Goal: Task Accomplishment & Management: Manage account settings

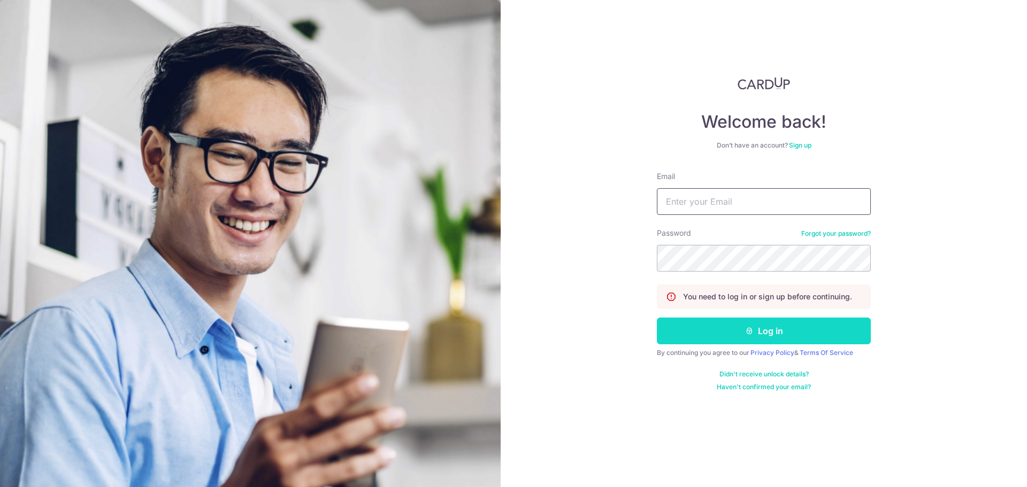
type input "[PERSON_NAME][EMAIL_ADDRESS][PERSON_NAME][DOMAIN_NAME]"
click at [786, 323] on button "Log in" at bounding box center [764, 331] width 214 height 27
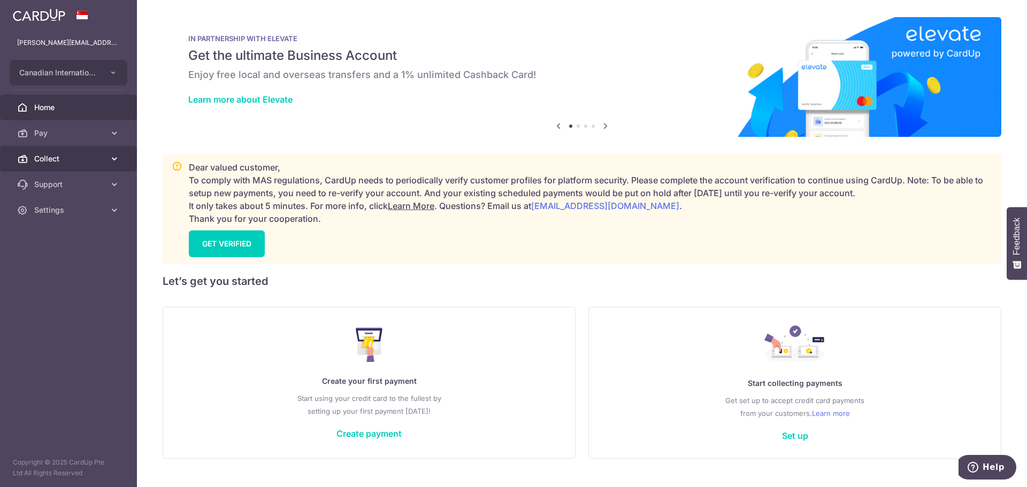
click at [98, 155] on span "Collect" at bounding box center [69, 159] width 71 height 11
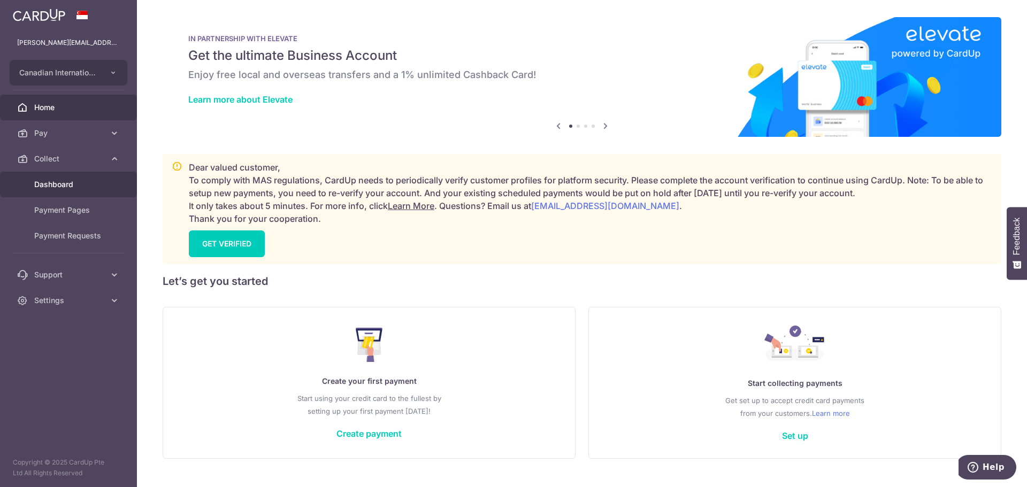
click at [90, 186] on span "Dashboard" at bounding box center [69, 184] width 71 height 11
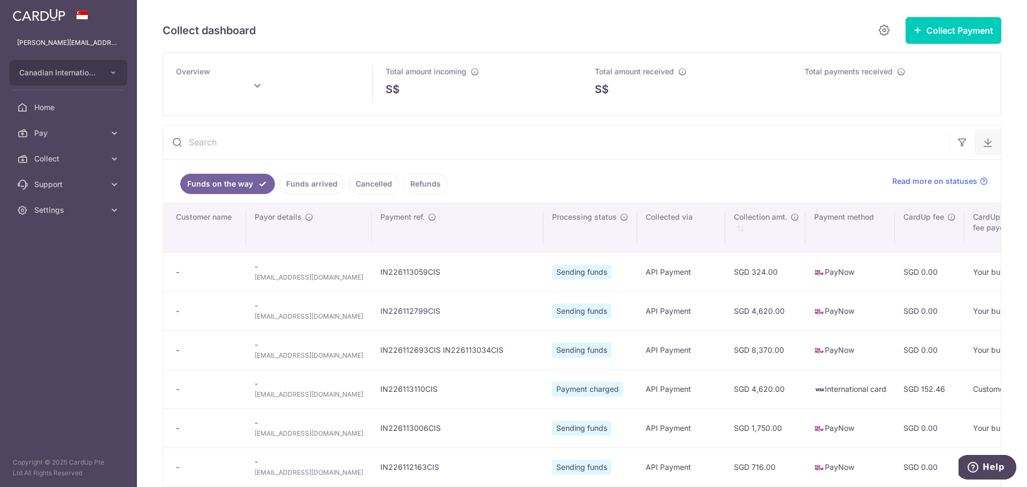
click at [983, 141] on icon "button" at bounding box center [988, 142] width 11 height 11
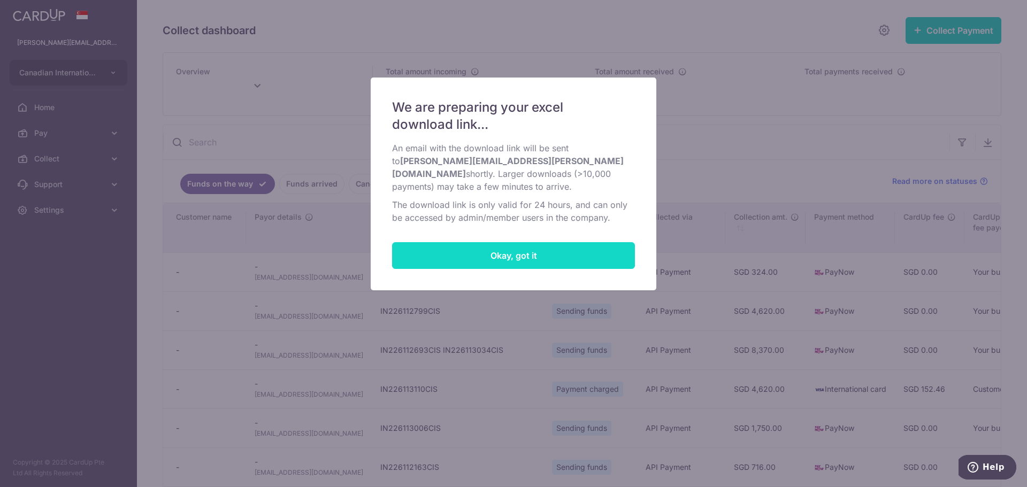
click at [571, 246] on button "Okay, got it" at bounding box center [513, 255] width 243 height 27
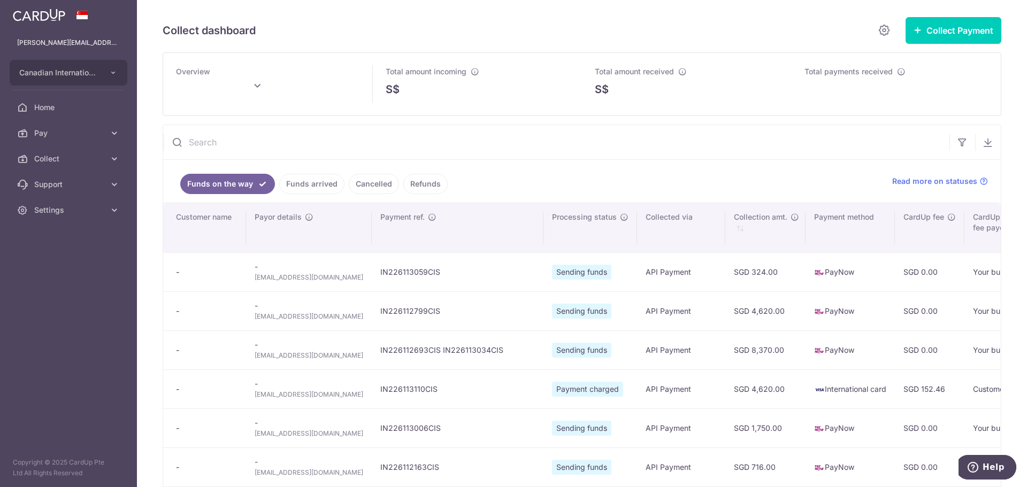
type input "September 2025"
